Goal: Transaction & Acquisition: Book appointment/travel/reservation

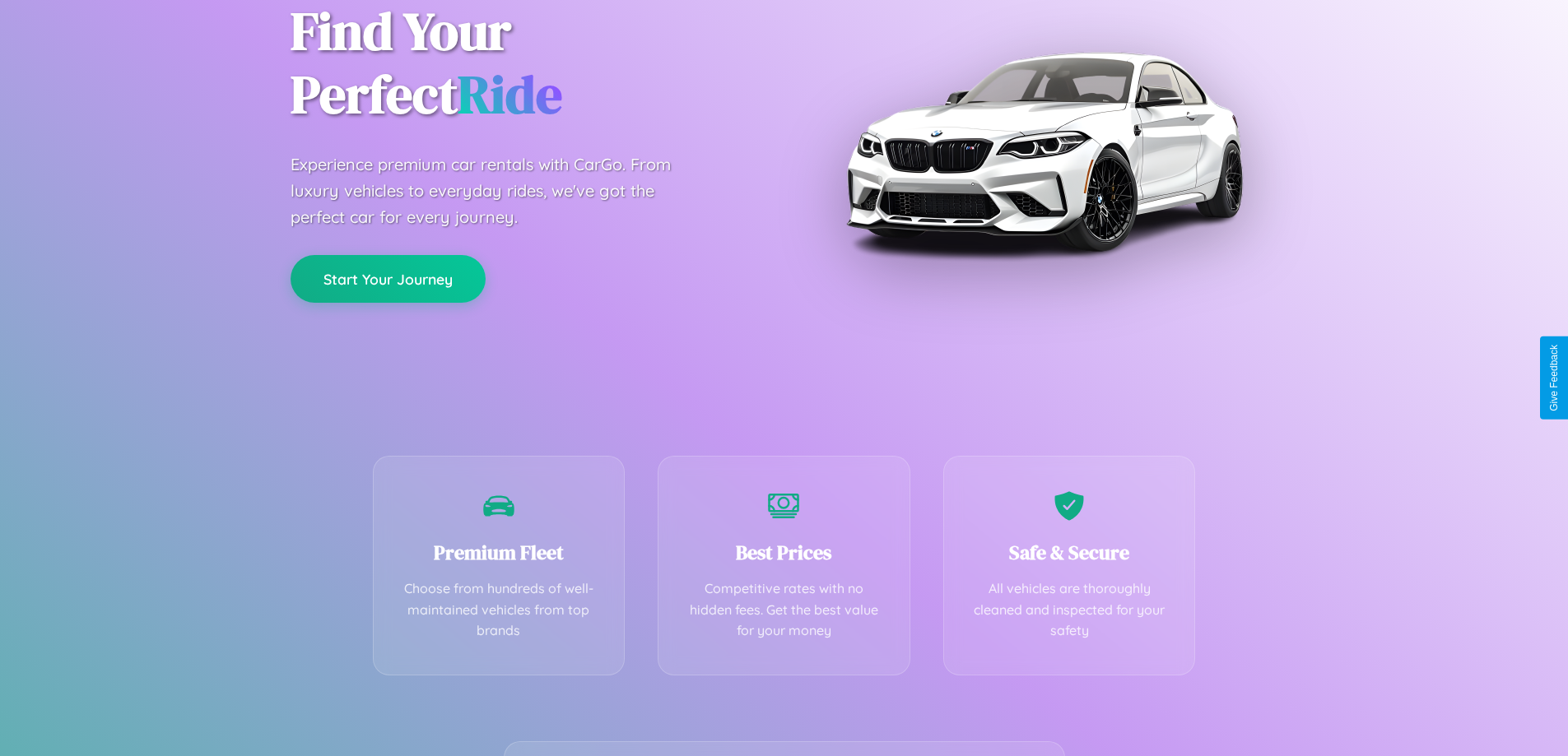
scroll to position [324, 0]
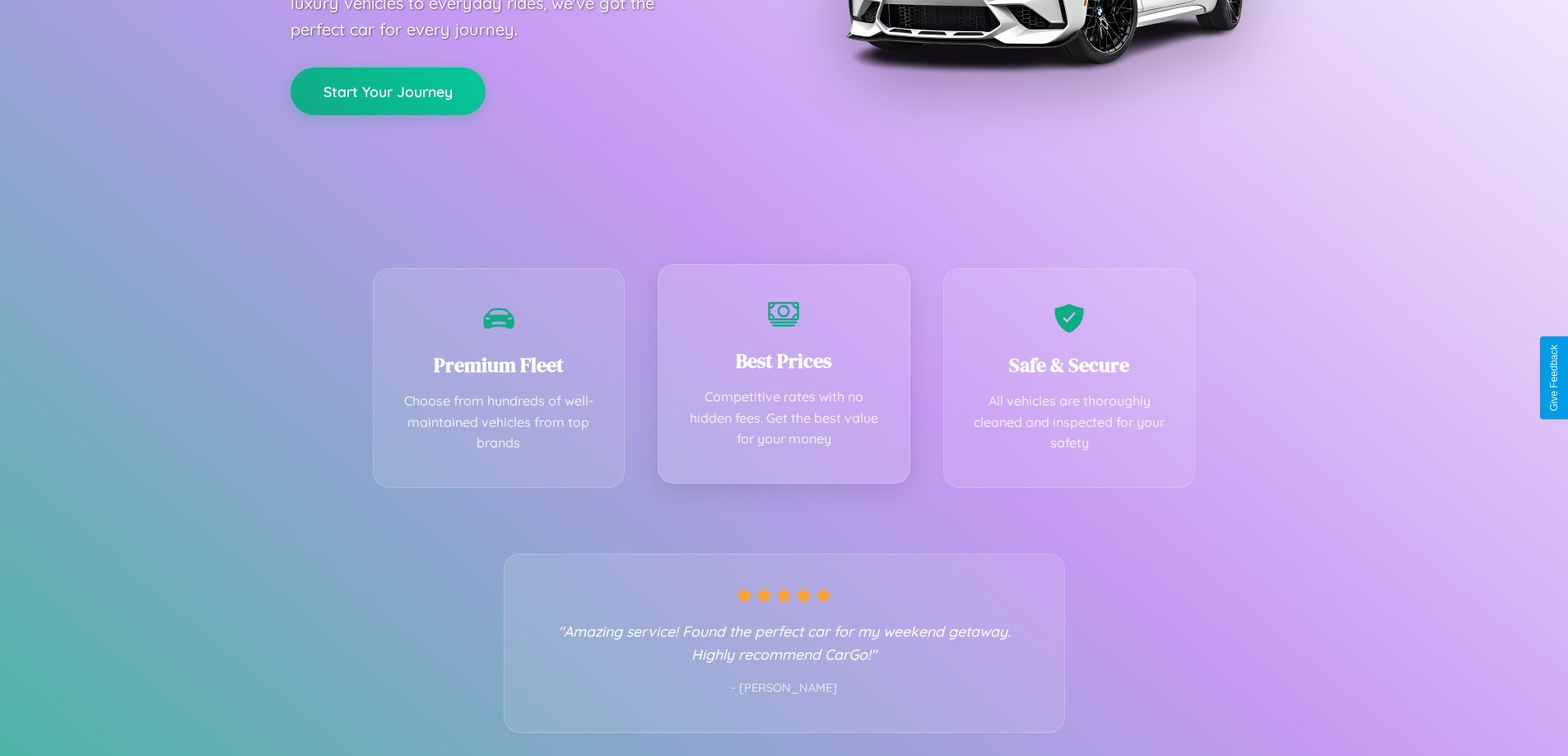
click at [784, 377] on div "Best Prices Competitive rates with no hidden fees. Get the best value for your …" at bounding box center [784, 373] width 253 height 219
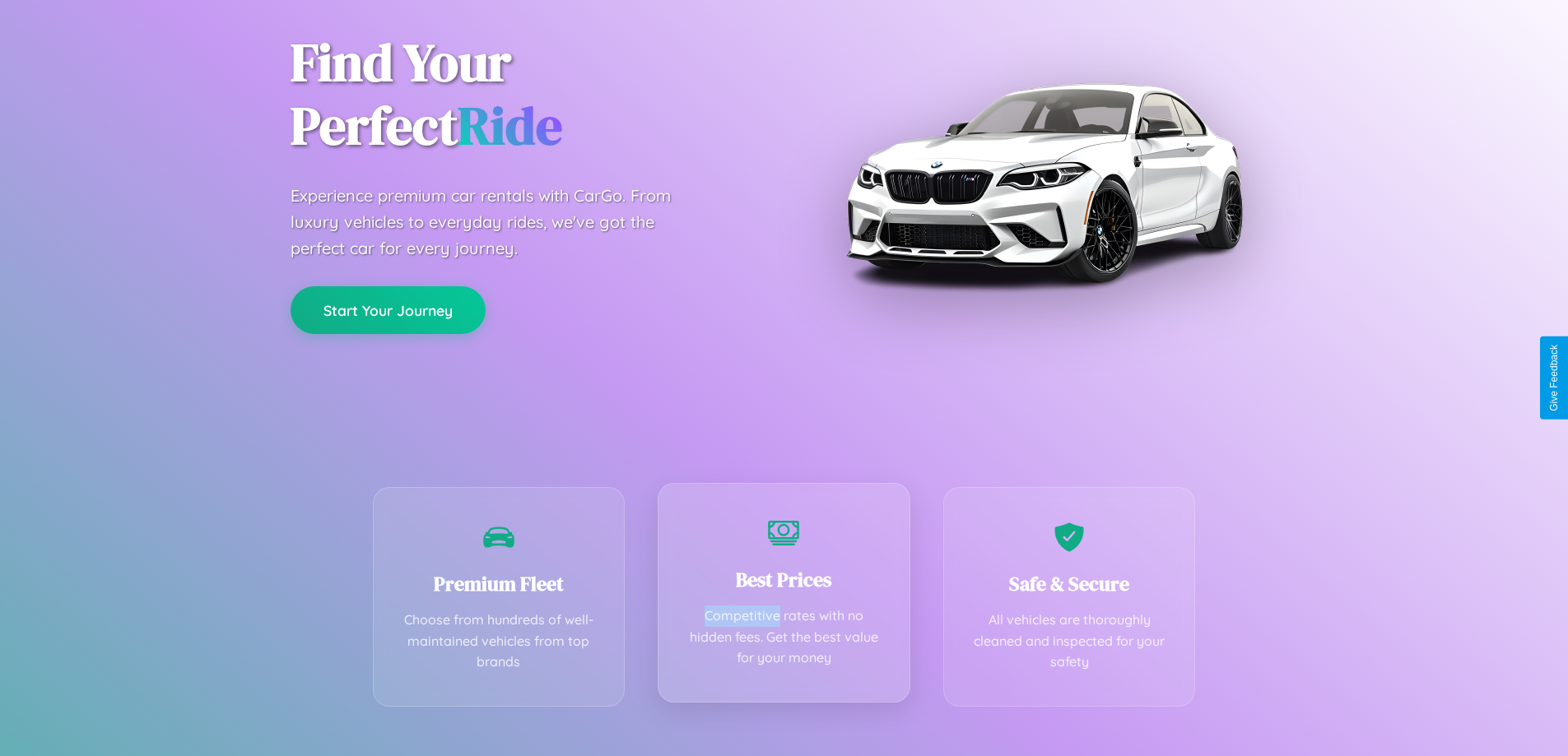
scroll to position [0, 0]
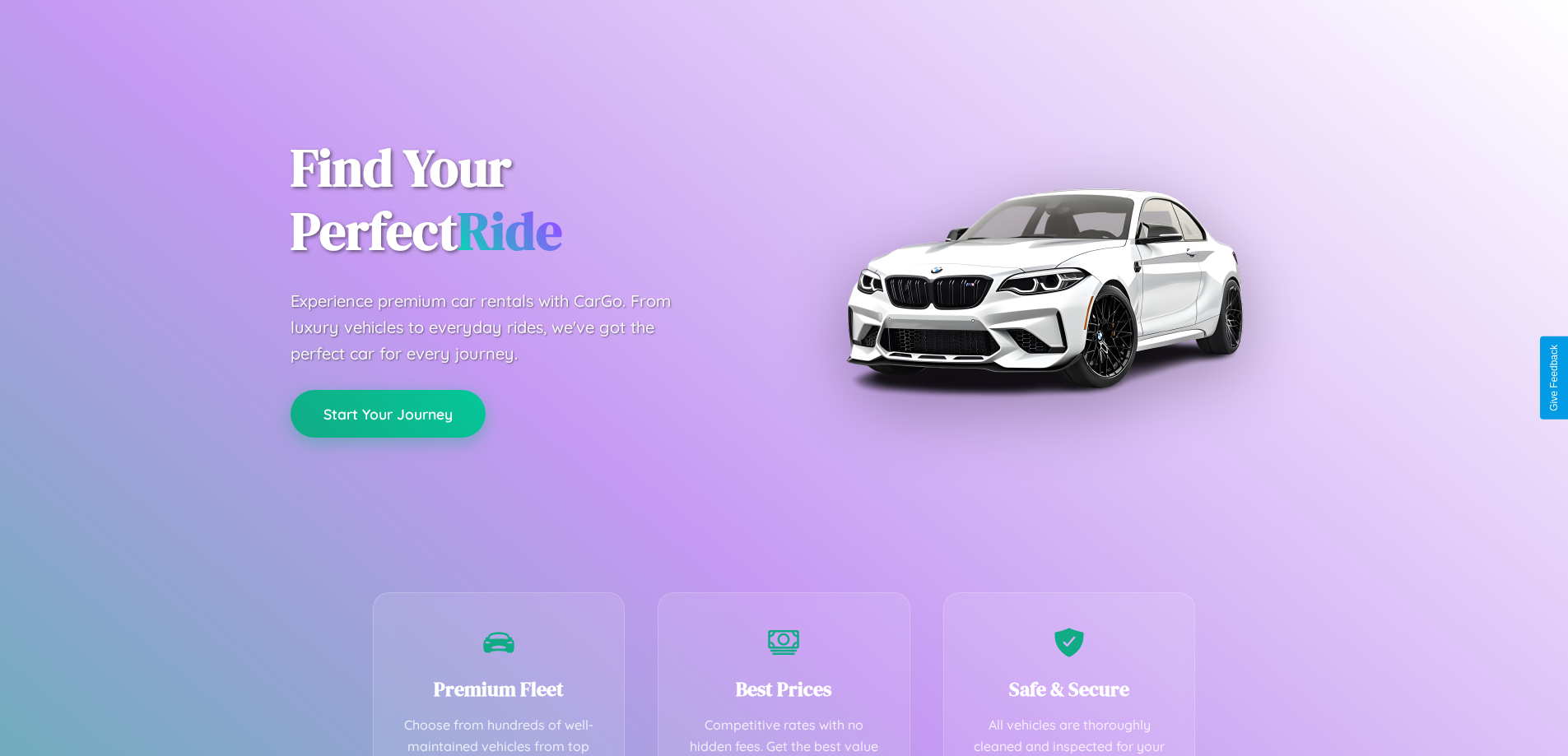
click at [387, 414] on button "Start Your Journey" at bounding box center [388, 413] width 195 height 48
click at [387, 413] on button "Start Your Journey" at bounding box center [388, 413] width 195 height 48
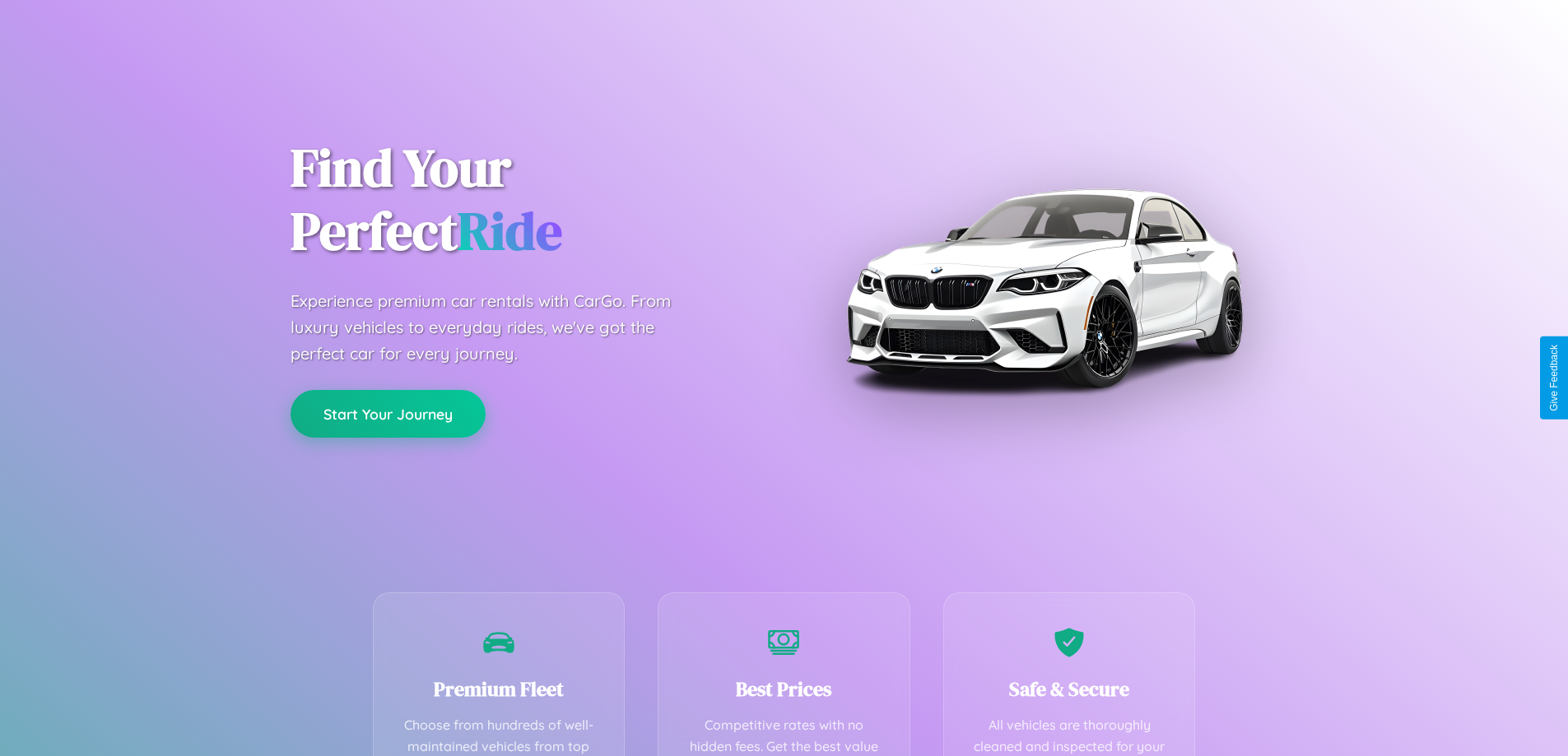
click at [387, 413] on button "Start Your Journey" at bounding box center [388, 413] width 195 height 48
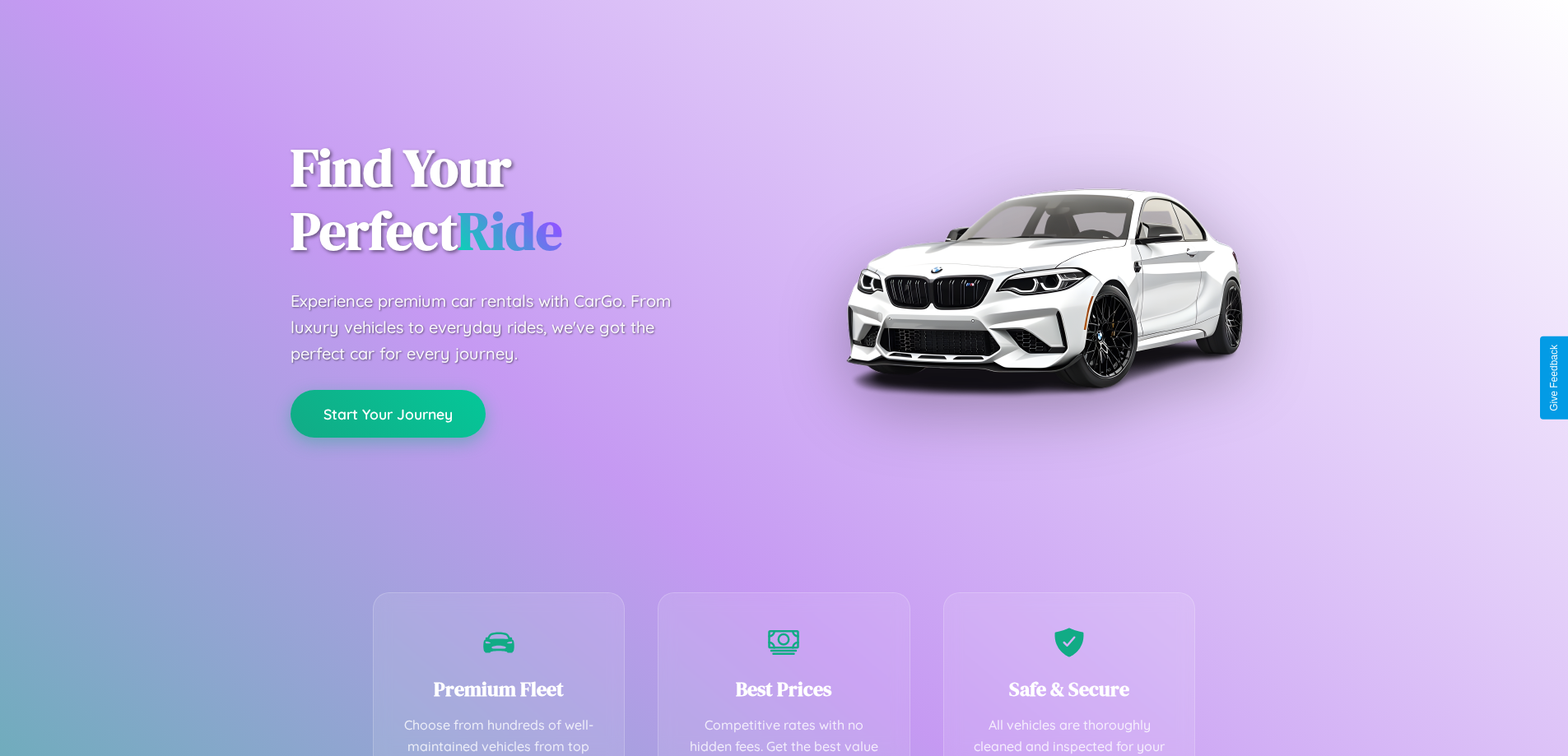
click at [387, 413] on button "Start Your Journey" at bounding box center [388, 413] width 195 height 48
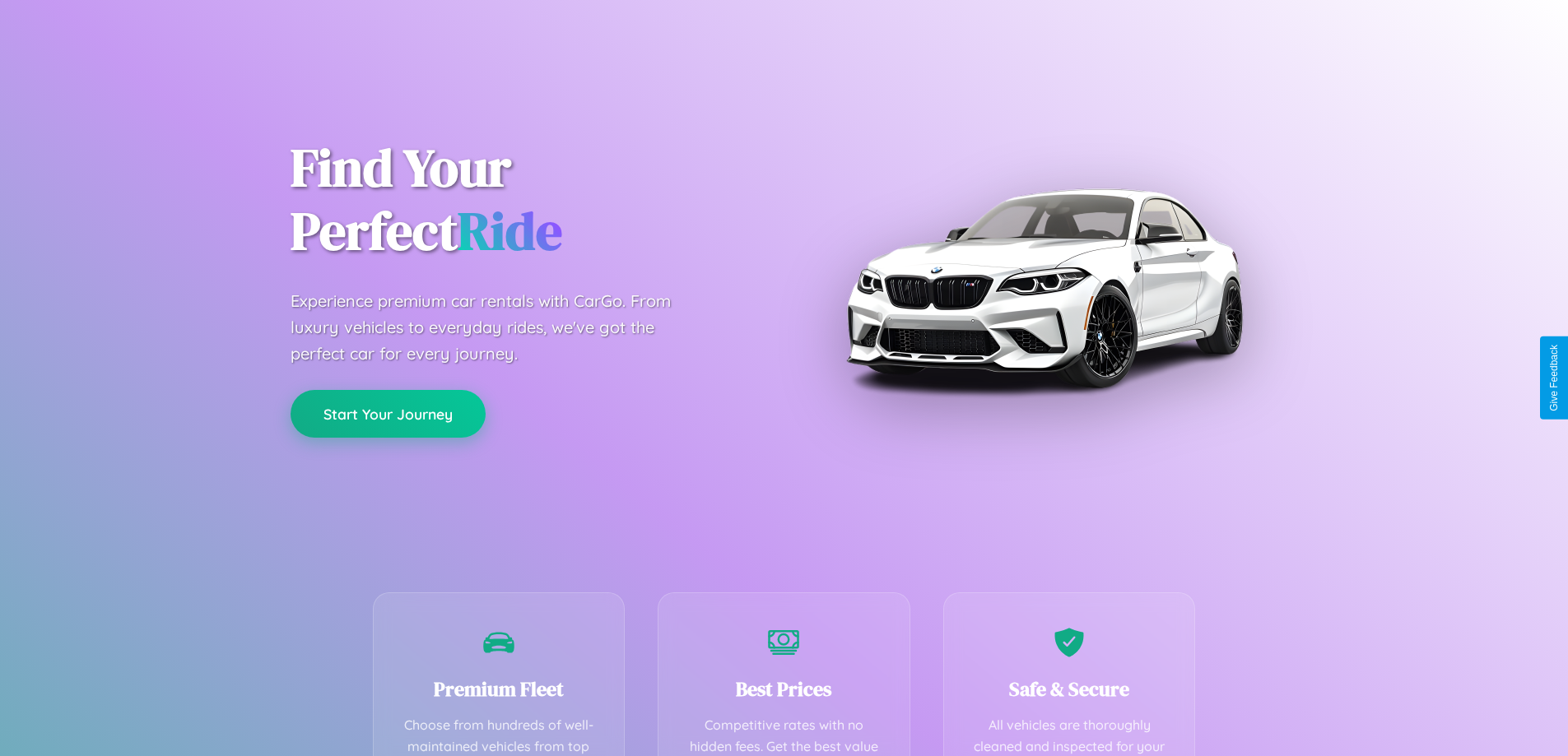
click at [387, 413] on button "Start Your Journey" at bounding box center [388, 413] width 195 height 48
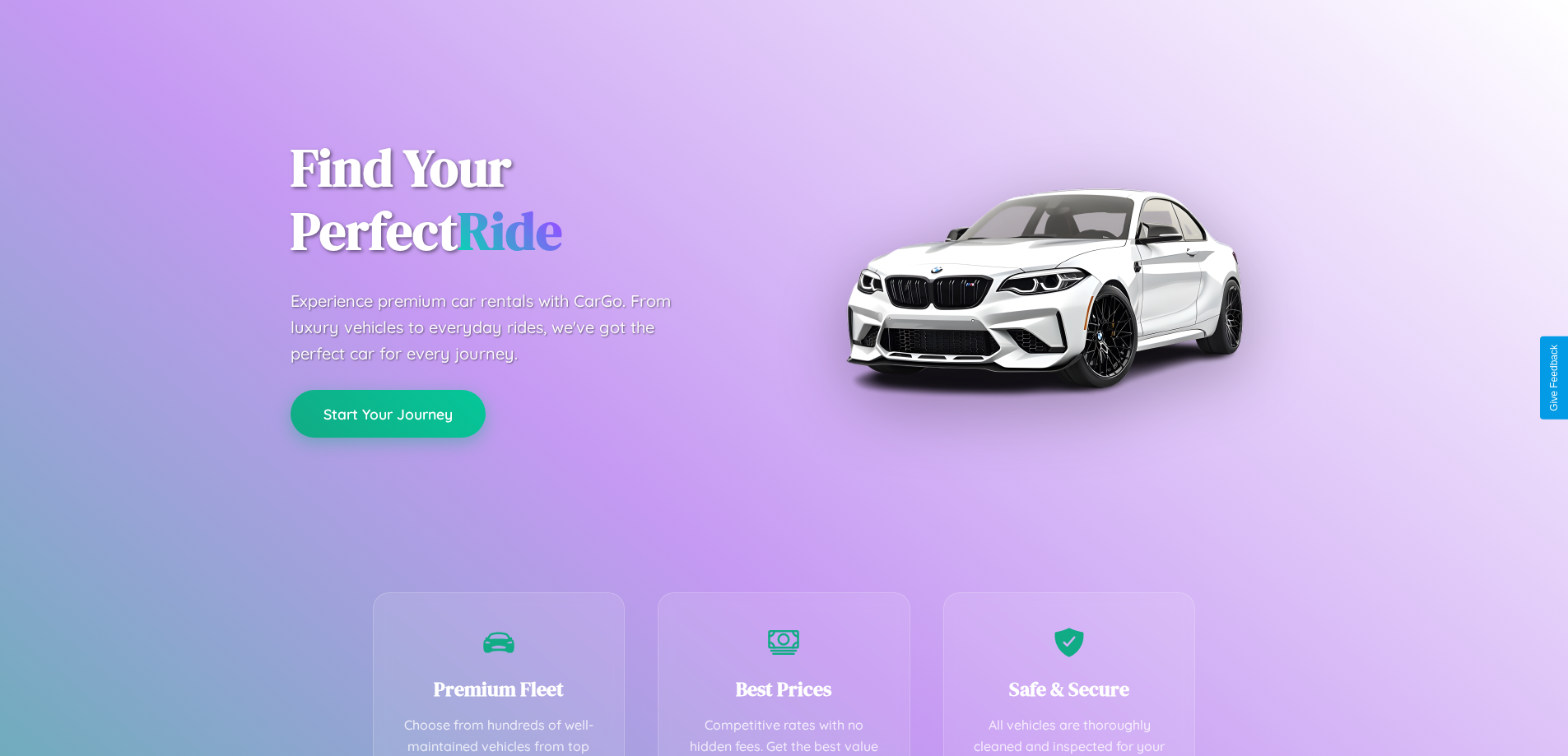
click at [387, 413] on button "Start Your Journey" at bounding box center [388, 413] width 195 height 48
